Goal: Task Accomplishment & Management: Use online tool/utility

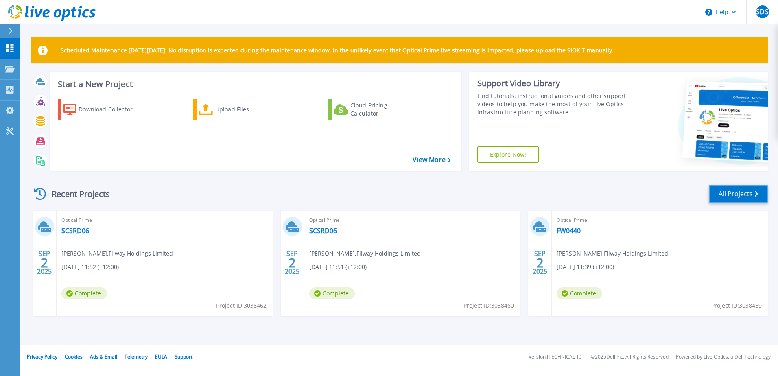
click at [732, 192] on link "All Projects" at bounding box center [738, 194] width 59 height 18
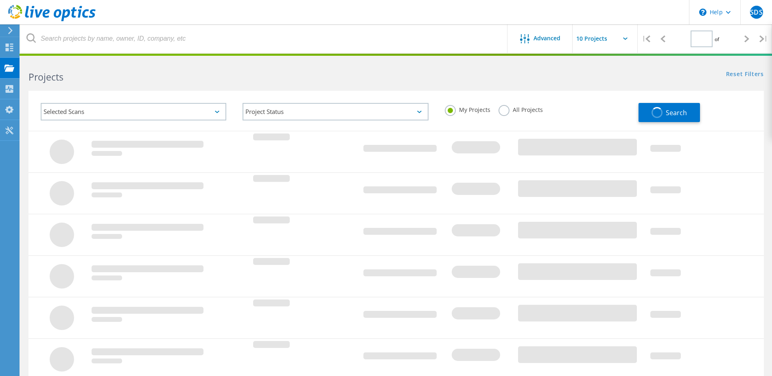
type input "1"
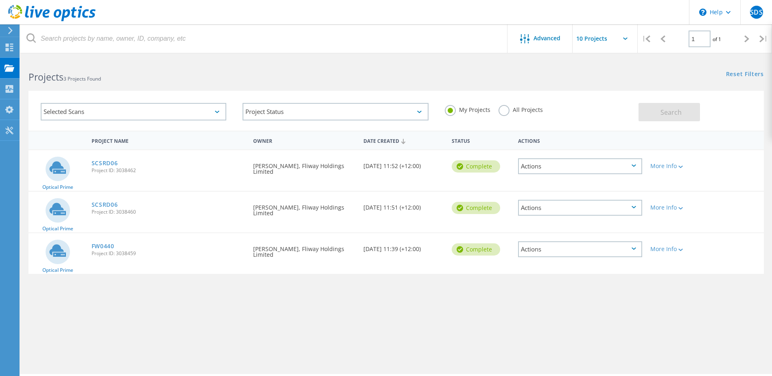
click at [502, 110] on label "All Projects" at bounding box center [520, 109] width 44 height 8
click at [0, 0] on input "All Projects" at bounding box center [0, 0] width 0 height 0
click at [663, 109] on span "Search" at bounding box center [670, 112] width 21 height 9
click at [10, 91] on use at bounding box center [10, 89] width 8 height 8
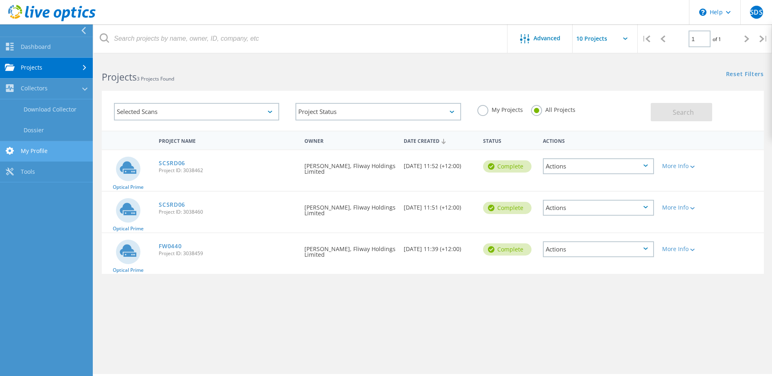
click at [36, 154] on link "My Profile" at bounding box center [46, 151] width 93 height 21
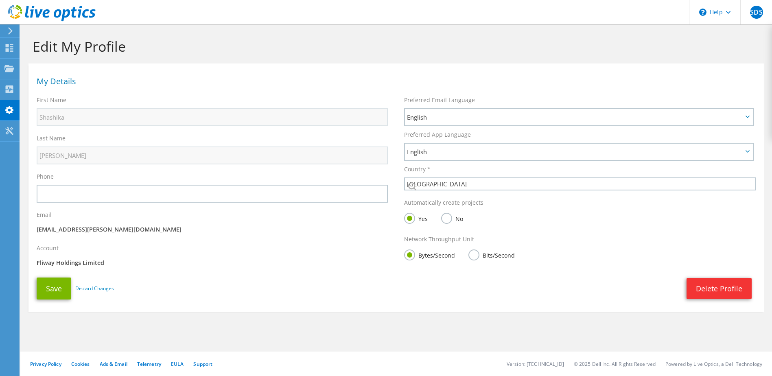
select select "165"
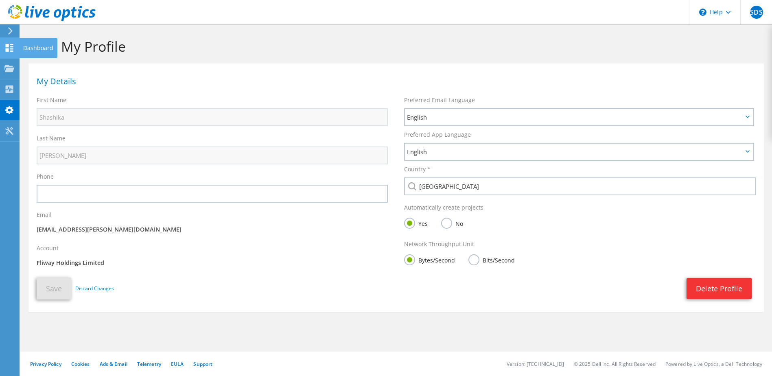
click at [8, 45] on use at bounding box center [10, 48] width 8 height 8
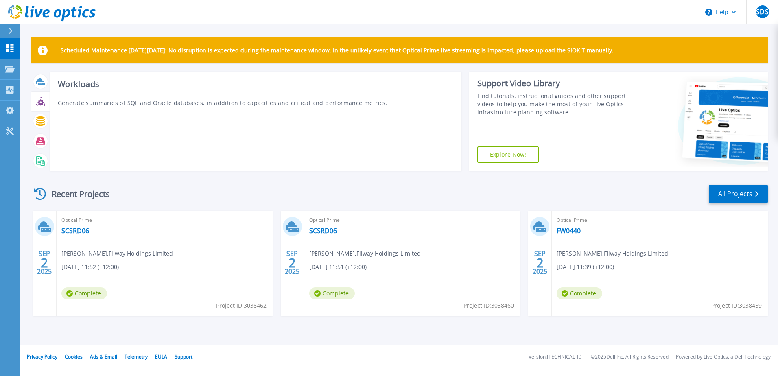
click at [40, 107] on div at bounding box center [40, 101] width 14 height 14
click at [44, 120] on div at bounding box center [40, 121] width 14 height 14
click at [38, 139] on icon at bounding box center [40, 141] width 9 height 7
click at [40, 162] on icon at bounding box center [40, 160] width 9 height 9
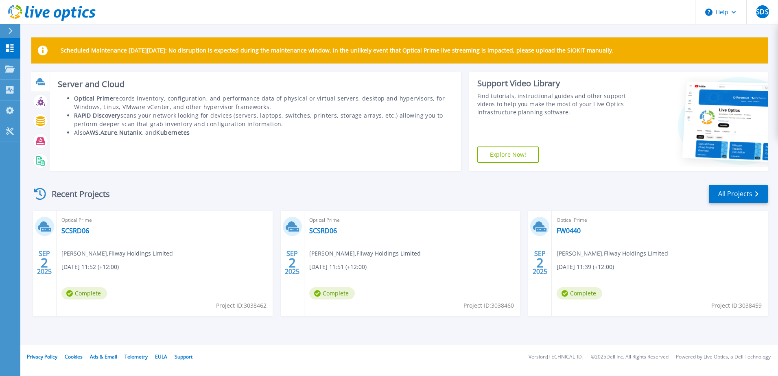
click at [38, 84] on icon at bounding box center [41, 84] width 7 height 2
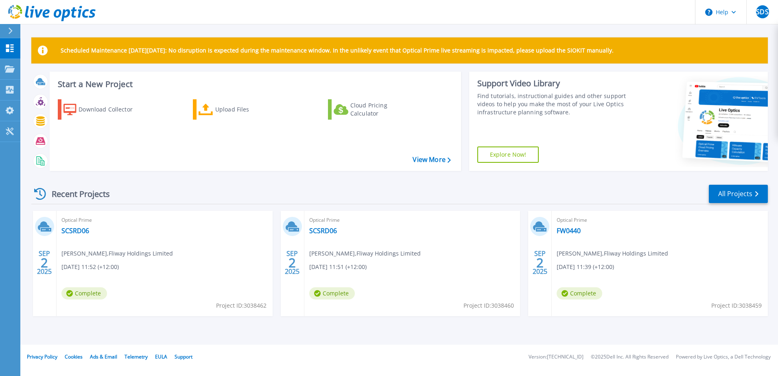
click at [437, 155] on div "Download Collector Upload Files Cloud Pricing Calculator" at bounding box center [254, 130] width 406 height 74
click at [437, 159] on link "View More" at bounding box center [432, 160] width 38 height 8
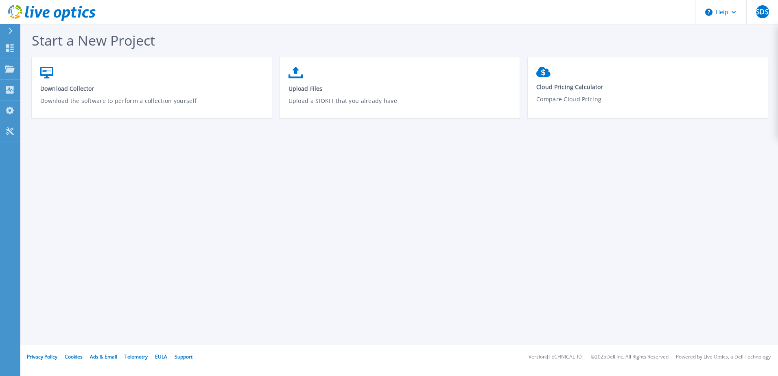
click at [11, 31] on icon at bounding box center [11, 31] width 4 height 7
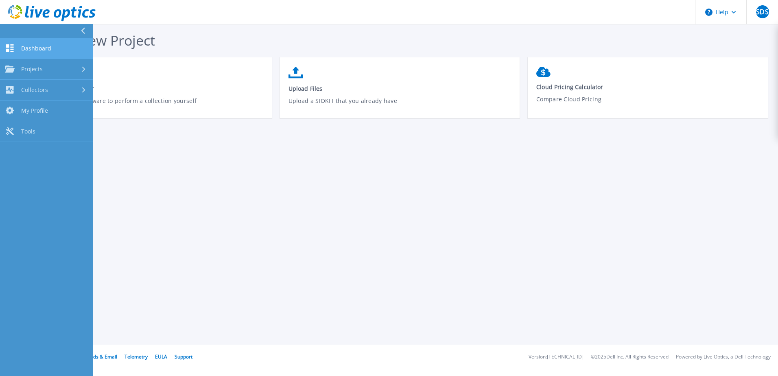
click at [50, 49] on span "Dashboard" at bounding box center [36, 48] width 30 height 7
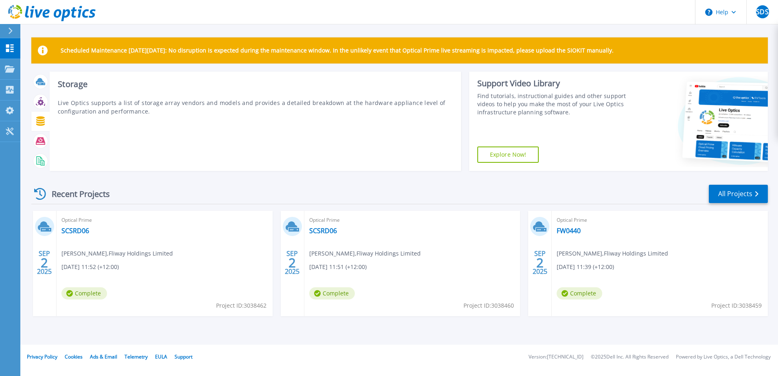
click at [41, 122] on icon at bounding box center [40, 120] width 9 height 9
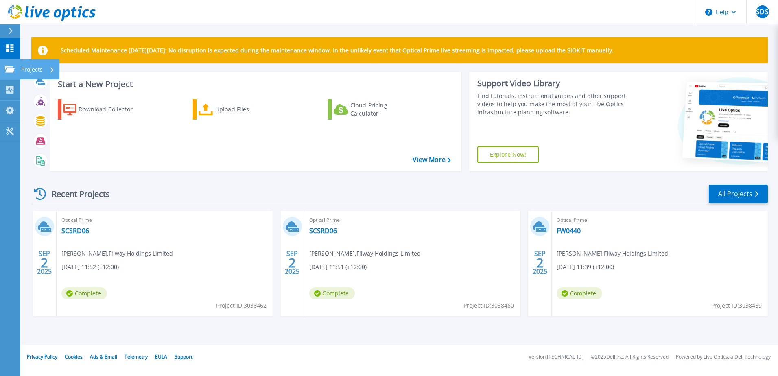
click at [6, 72] on icon at bounding box center [10, 69] width 10 height 7
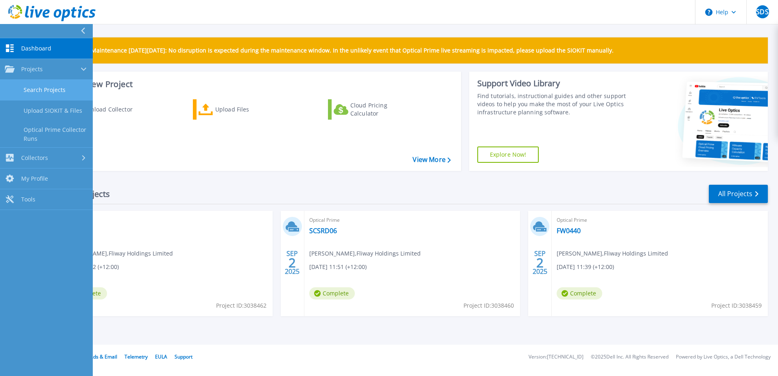
click at [36, 85] on link "Search Projects" at bounding box center [46, 90] width 93 height 21
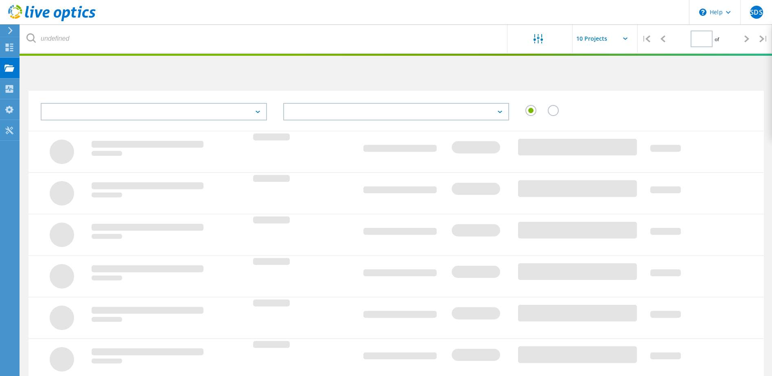
type input "1"
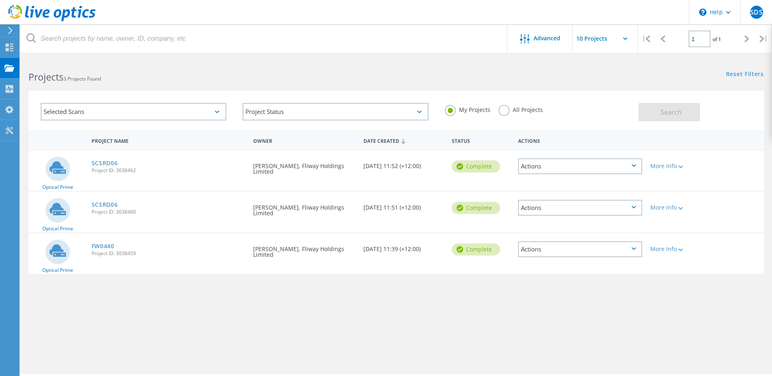
click at [200, 116] on div "Selected Scans" at bounding box center [134, 111] width 186 height 17
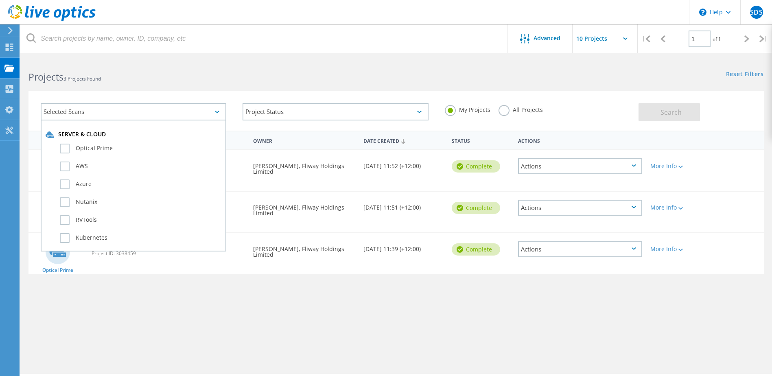
click at [200, 116] on div "Selected Scans" at bounding box center [134, 111] width 186 height 17
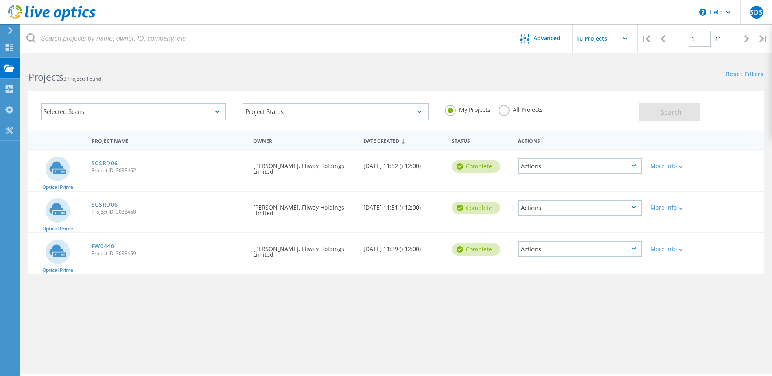
click at [200, 116] on div "Selected Scans" at bounding box center [134, 111] width 186 height 17
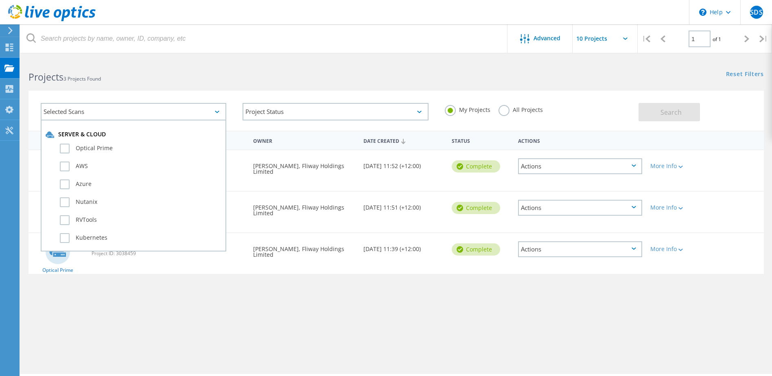
click at [200, 116] on div "Selected Scans" at bounding box center [134, 111] width 186 height 17
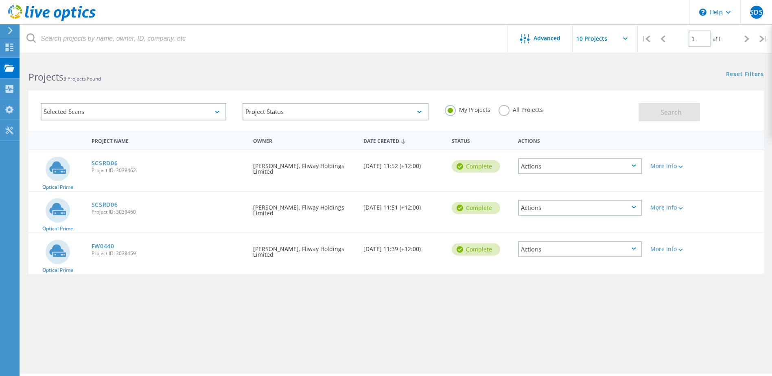
click at [597, 43] on input "text" at bounding box center [612, 38] width 81 height 28
click at [521, 61] on div "Reset Filters Show Filters" at bounding box center [584, 66] width 376 height 15
click at [9, 88] on icon at bounding box center [9, 89] width 10 height 8
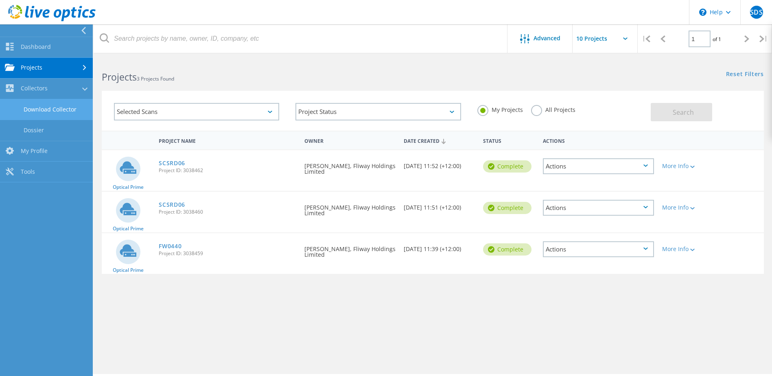
click at [48, 108] on link "Download Collector" at bounding box center [46, 109] width 93 height 21
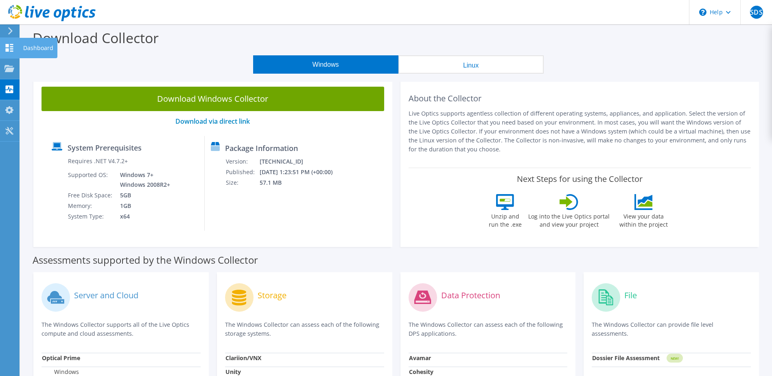
click at [7, 45] on use at bounding box center [10, 48] width 8 height 8
